Goal: Register for event/course

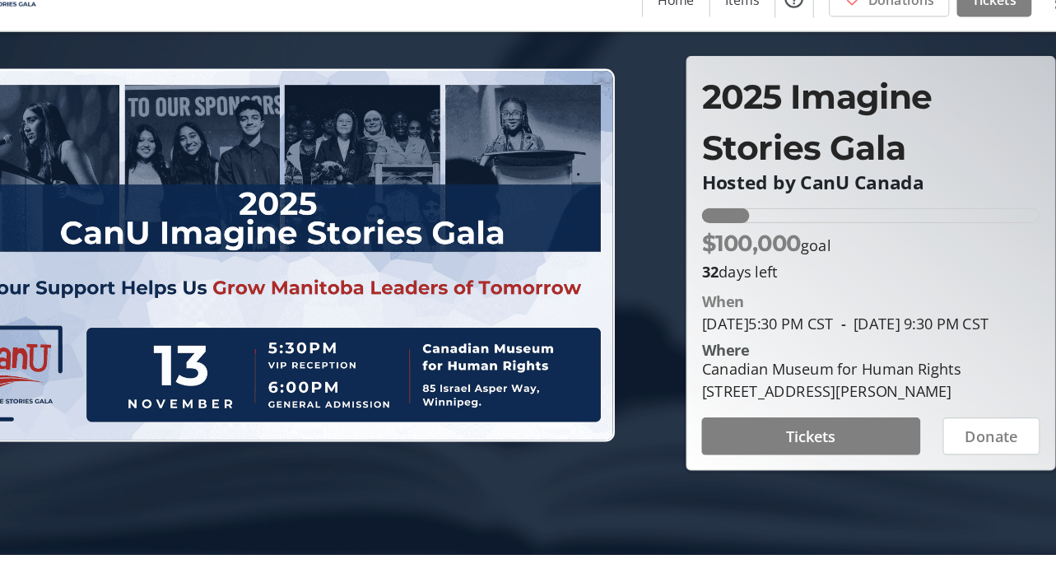
scroll to position [21, 0]
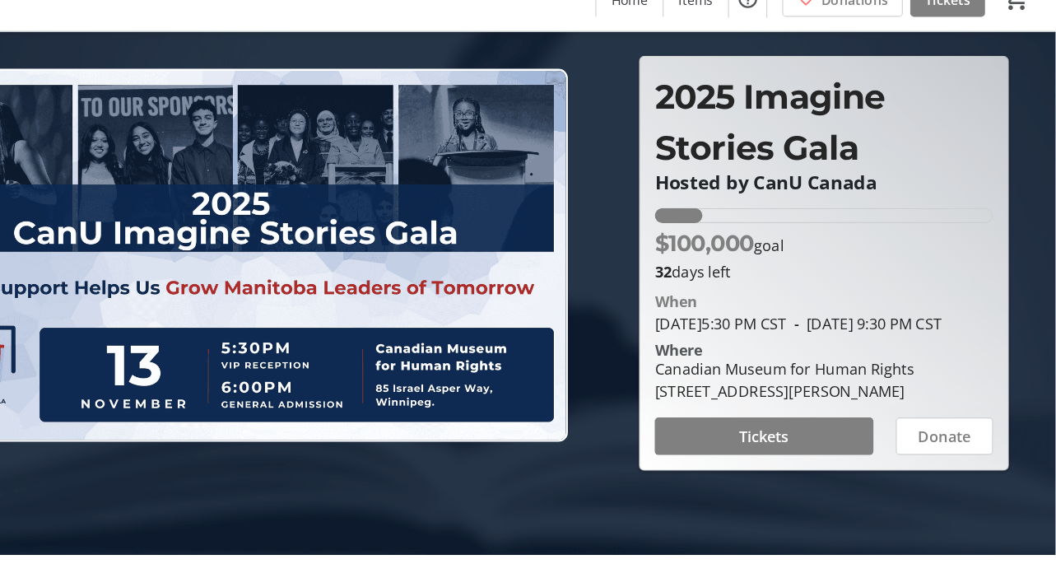
click at [723, 252] on div "14.1262% of fundraising goal reached" at bounding box center [724, 258] width 42 height 13
click at [747, 447] on span at bounding box center [799, 453] width 193 height 40
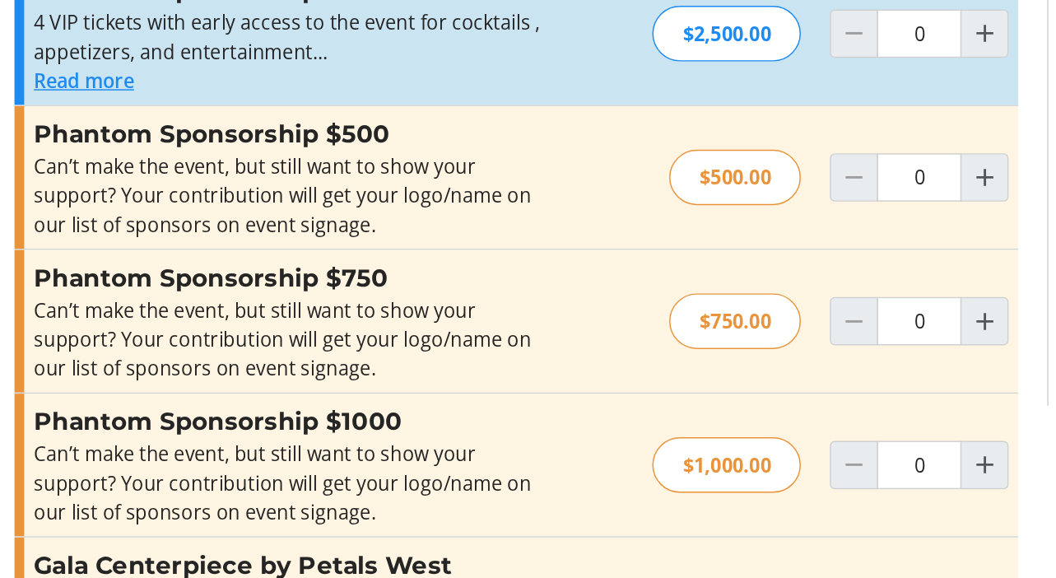
scroll to position [609, 0]
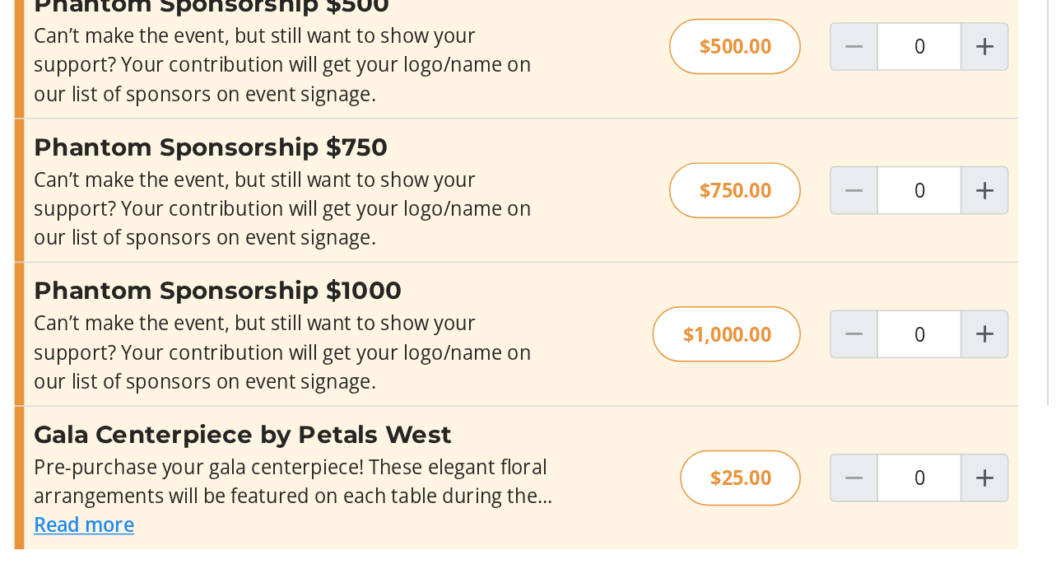
click at [81, 545] on button "Read more" at bounding box center [57, 542] width 68 height 20
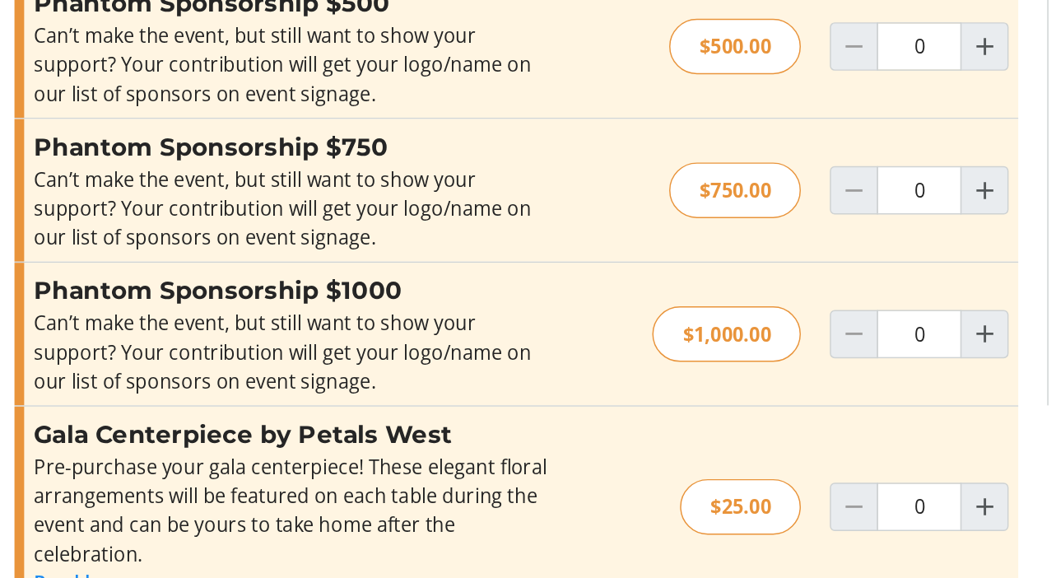
scroll to position [649, 0]
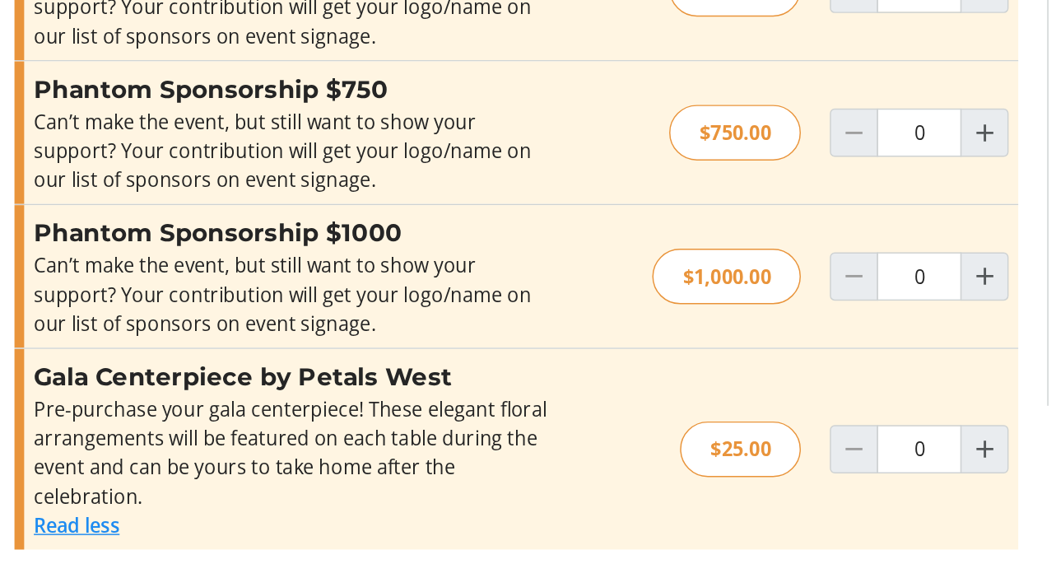
click at [81, 545] on button "Read less" at bounding box center [52, 542] width 58 height 20
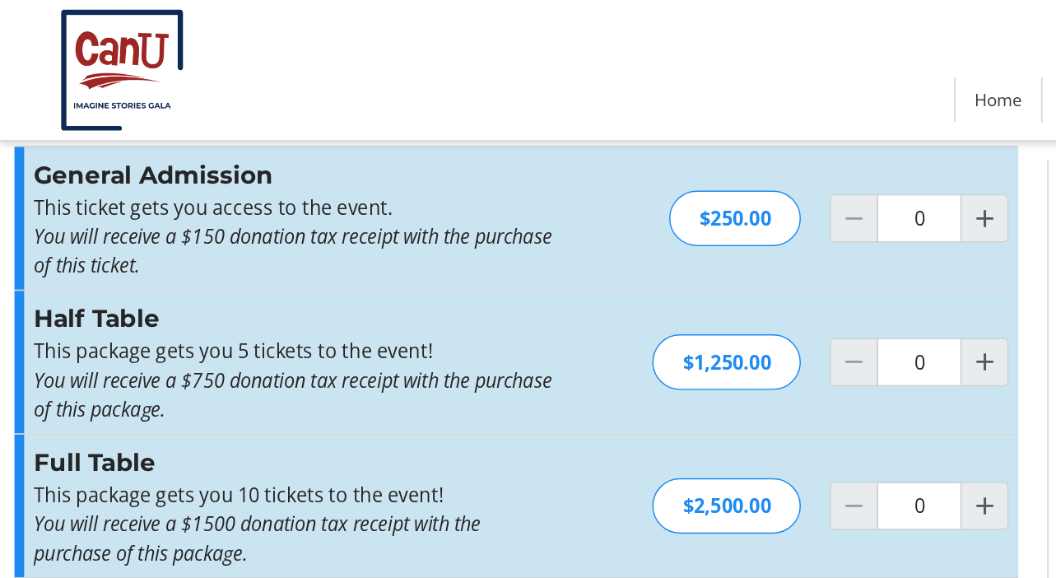
scroll to position [0, 0]
